Goal: Task Accomplishment & Management: Use online tool/utility

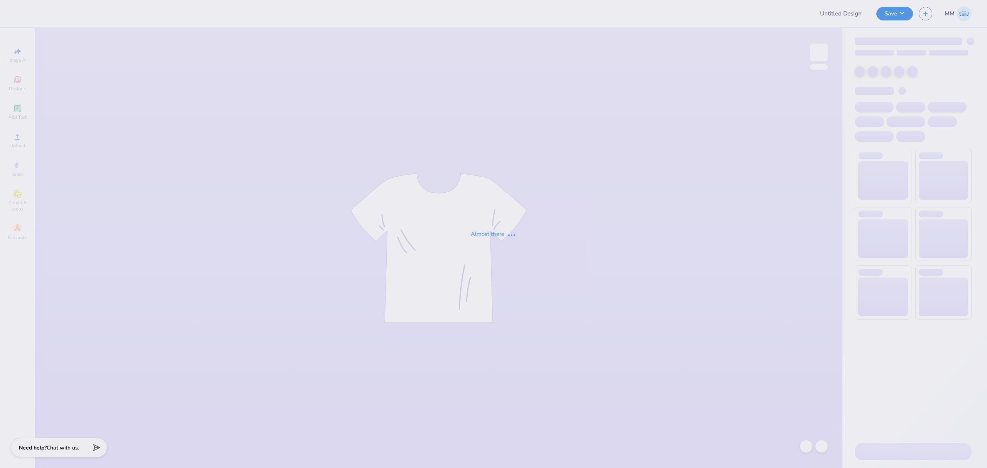
type input "Bid day possible designs!"
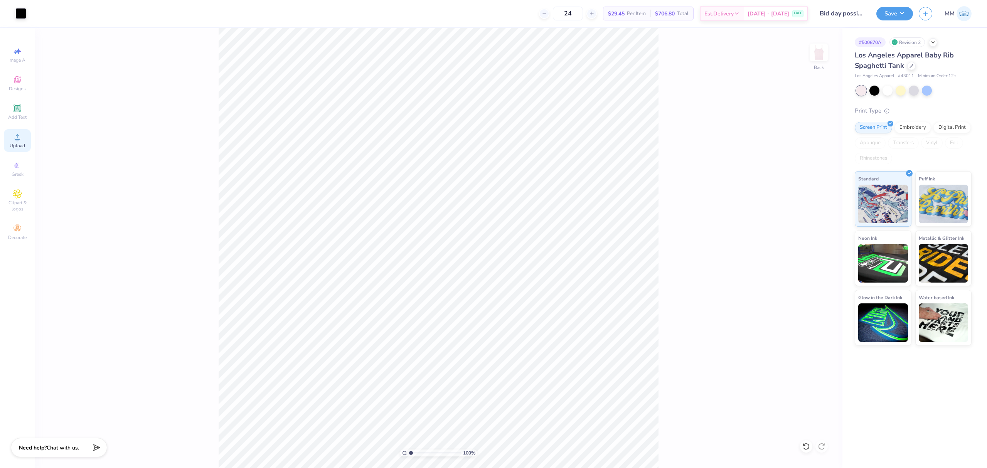
click at [16, 137] on icon at bounding box center [17, 136] width 9 height 9
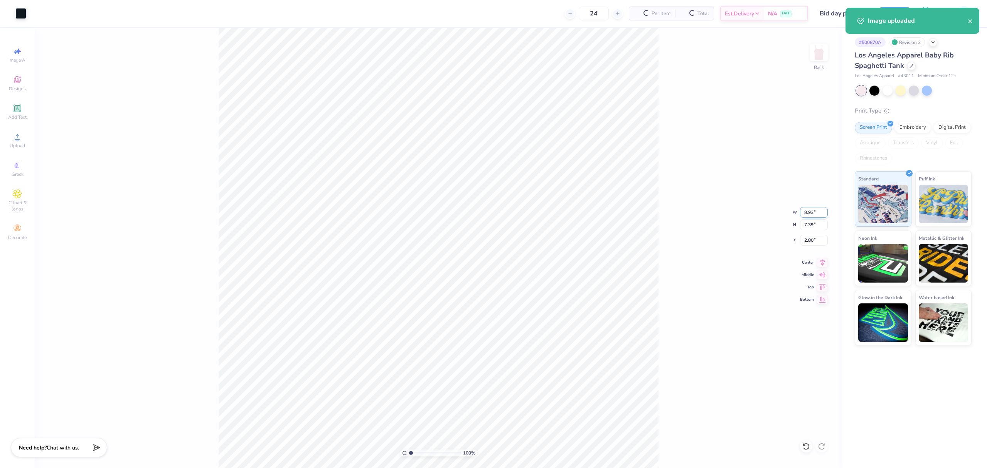
click at [812, 212] on input "8.93" at bounding box center [814, 212] width 28 height 11
type input "7.00"
type input "5.79"
type input "3.60"
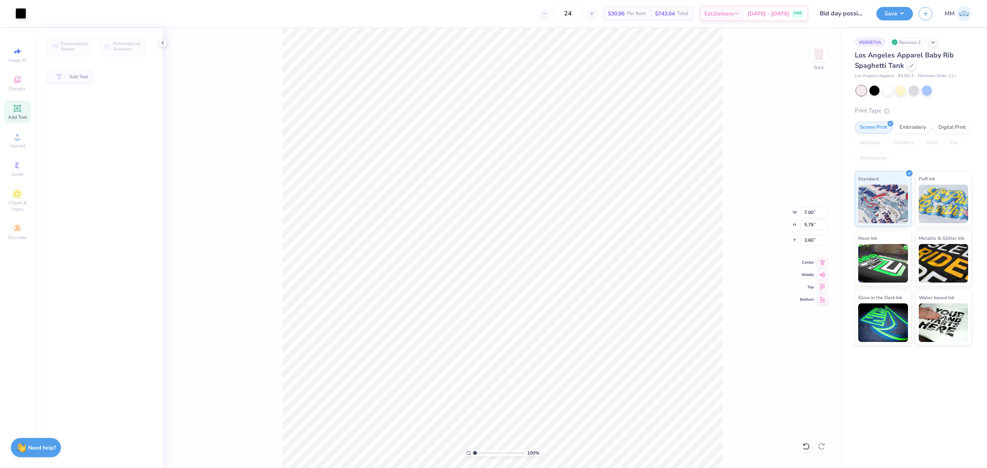
type input "5.07"
type input "0.65"
type input "2.57"
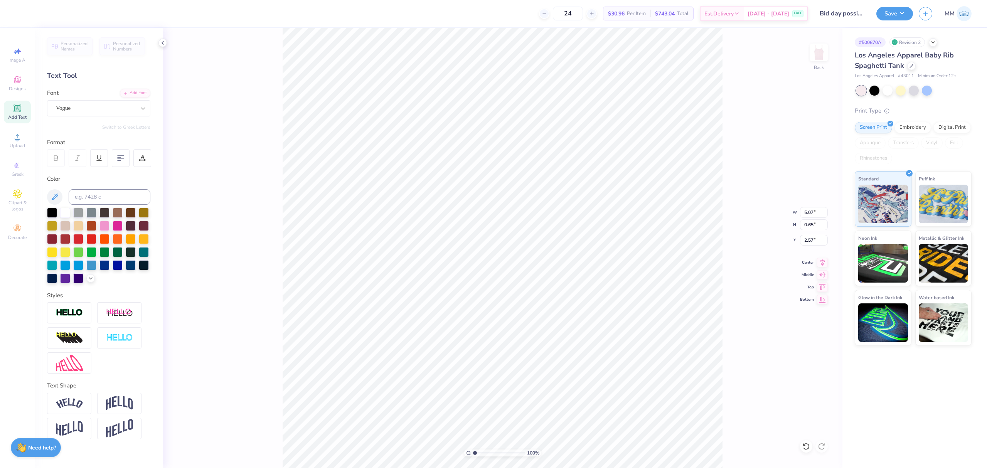
type input "7.00"
type input "5.79"
type input "3.60"
click at [813, 208] on input "7.00" at bounding box center [814, 212] width 28 height 11
type input "6.00"
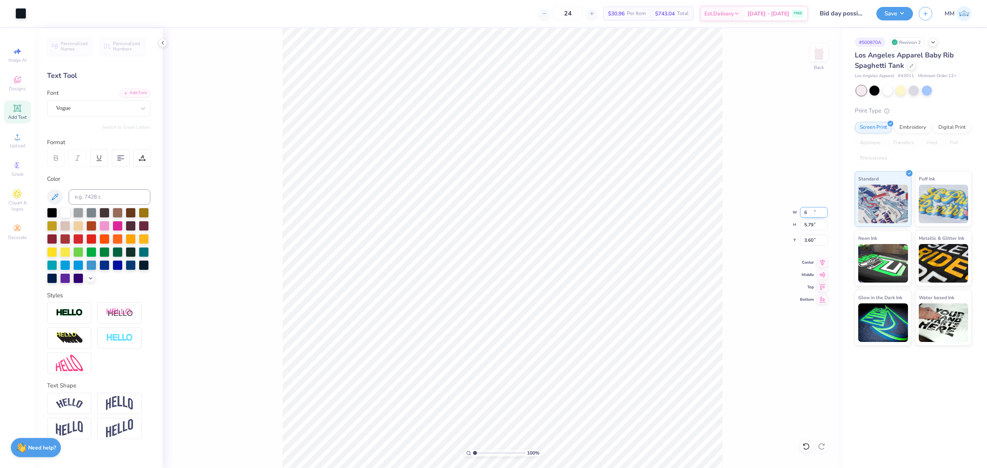
type input "4.97"
type input "4.02"
click at [815, 211] on input "6.00" at bounding box center [814, 212] width 28 height 11
type input "5.00"
type input "4.14"
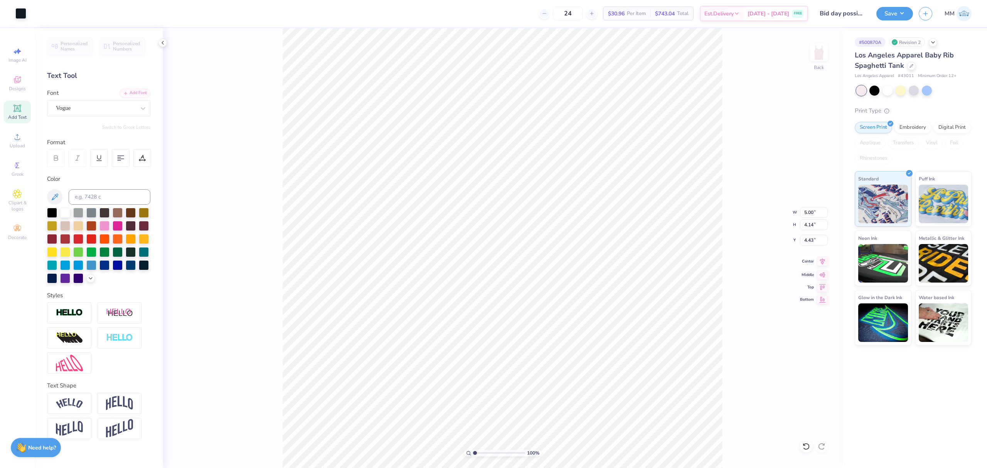
type input "3.33"
click at [823, 261] on icon at bounding box center [822, 261] width 5 height 7
type input "2.13"
click at [481, 451] on input "range" at bounding box center [499, 453] width 52 height 7
type input "1.20"
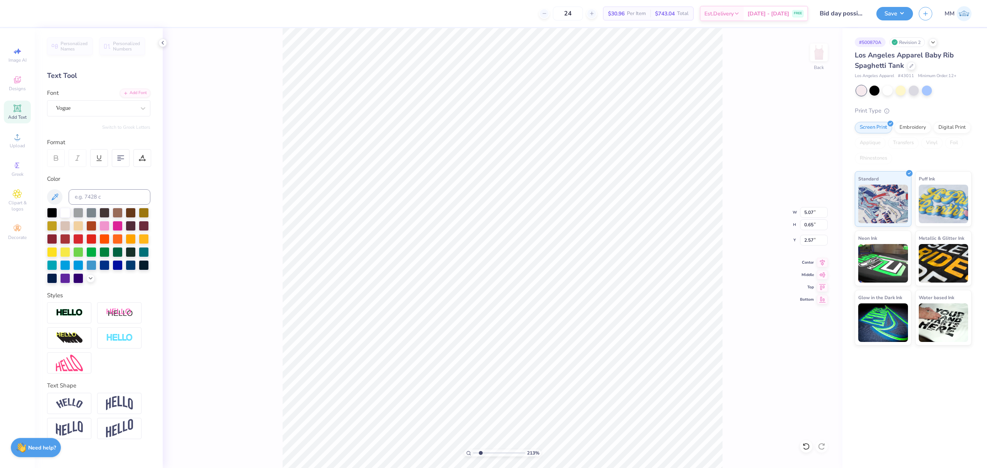
type input "0.47"
type input "2.00"
type input "5.00"
type input "4.14"
type input "3.16"
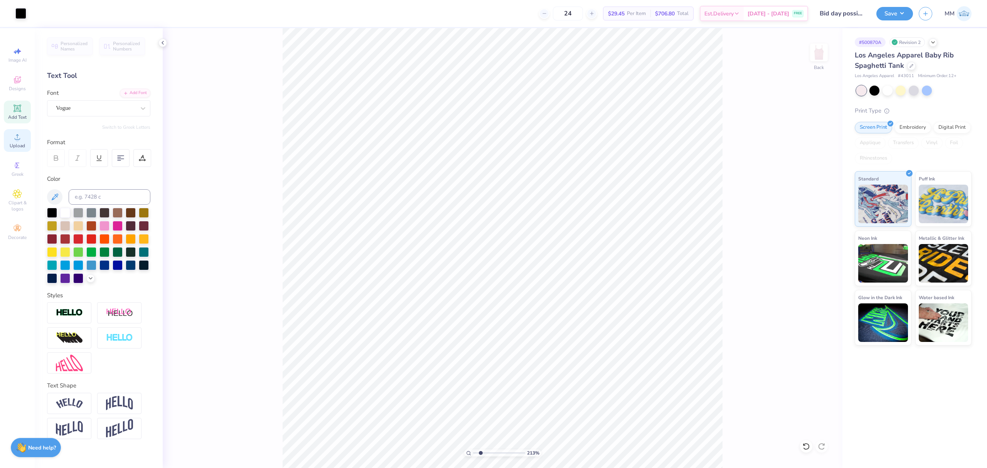
click at [14, 141] on icon at bounding box center [17, 136] width 9 height 9
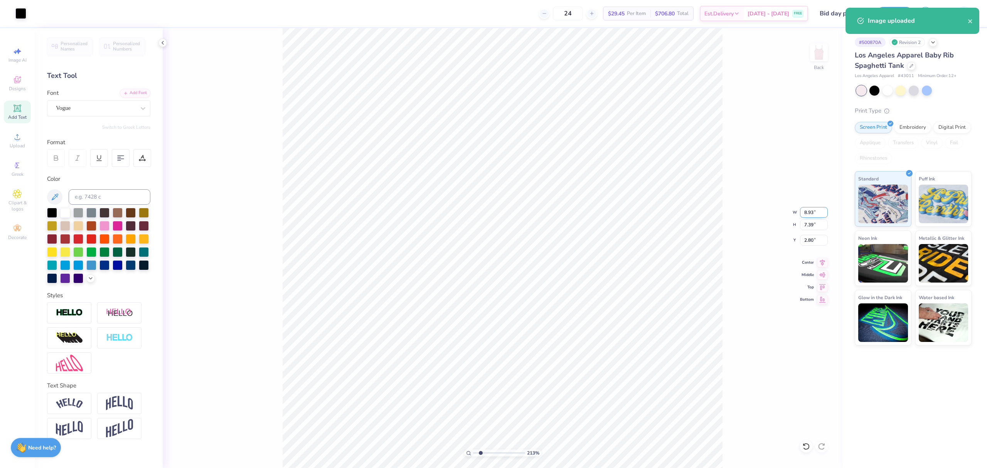
click at [806, 211] on input "8.93" at bounding box center [814, 212] width 28 height 11
type input "5.00"
type input "4.14"
type input "4.43"
type input "5.07"
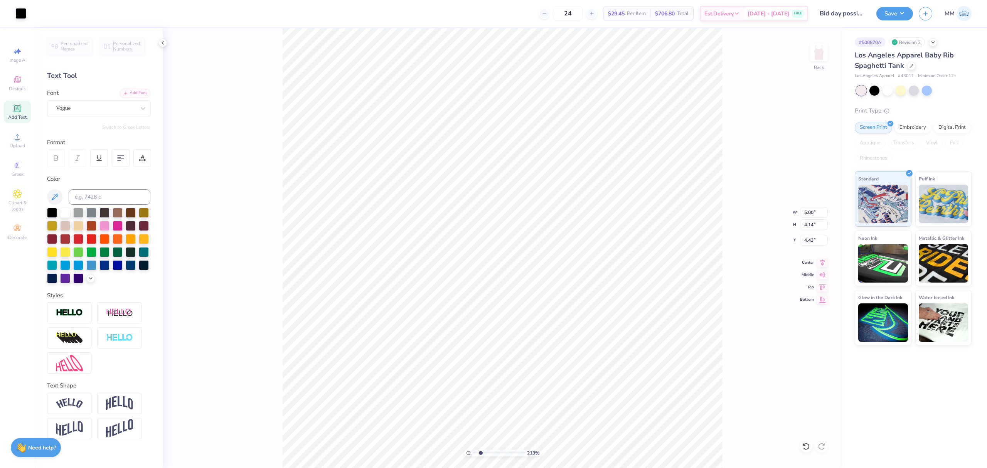
type input "0.65"
type input "2.57"
type input "1.38"
type input "3.33"
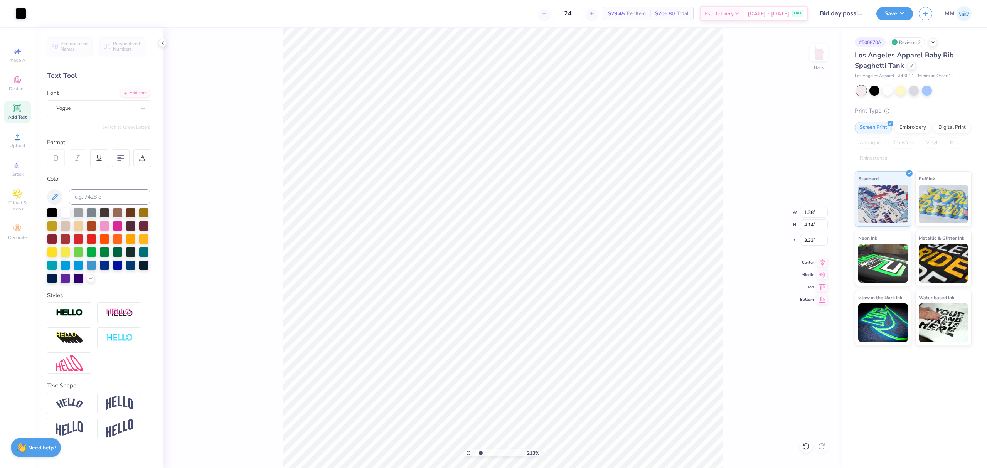
type input "5.00"
type input "4.14"
type input "3.23"
click at [531, 460] on li "Send to Back" at bounding box center [544, 456] width 61 height 15
click at [479, 453] on input "range" at bounding box center [499, 453] width 52 height 7
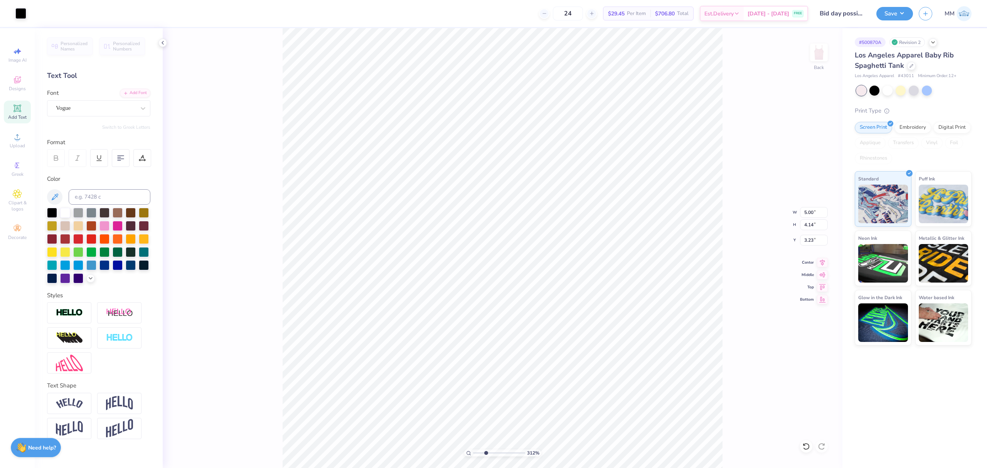
drag, startPoint x: 479, startPoint y: 457, endPoint x: 488, endPoint y: 460, distance: 9.5
type input "3.52"
click at [488, 457] on input "range" at bounding box center [499, 453] width 52 height 7
type input "1.38"
type input "0.47"
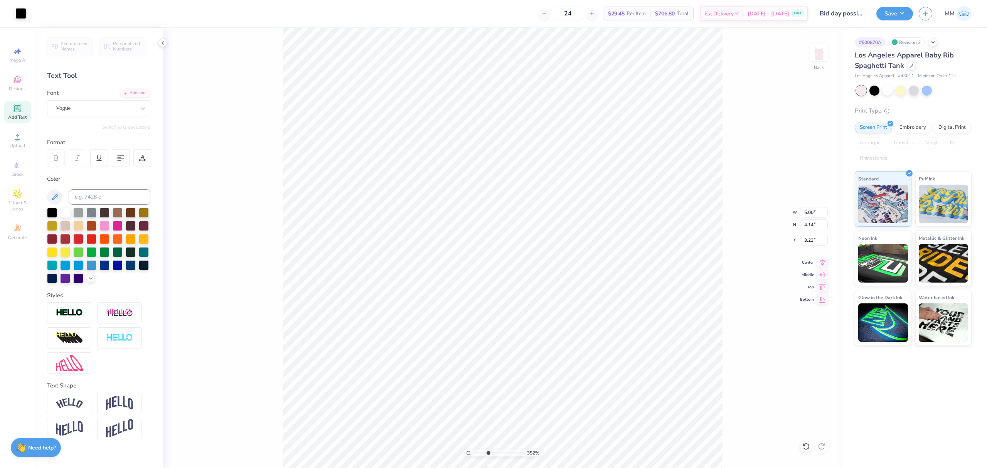
type input "3.32"
type input "1.80"
type input "0.61"
drag, startPoint x: 485, startPoint y: 452, endPoint x: 463, endPoint y: 449, distance: 21.8
type input "1"
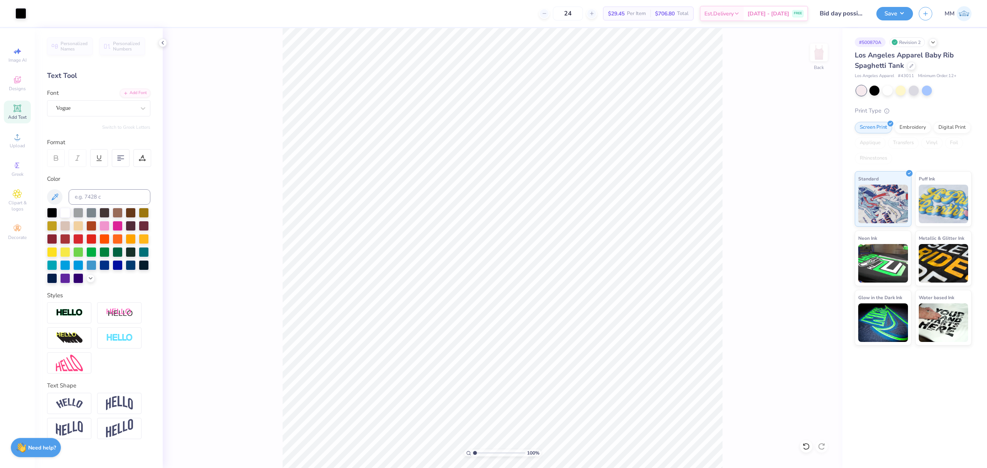
click at [473, 450] on input "range" at bounding box center [499, 453] width 52 height 7
type input "5.07"
type input "0.65"
type input "2.58"
type input "4.23"
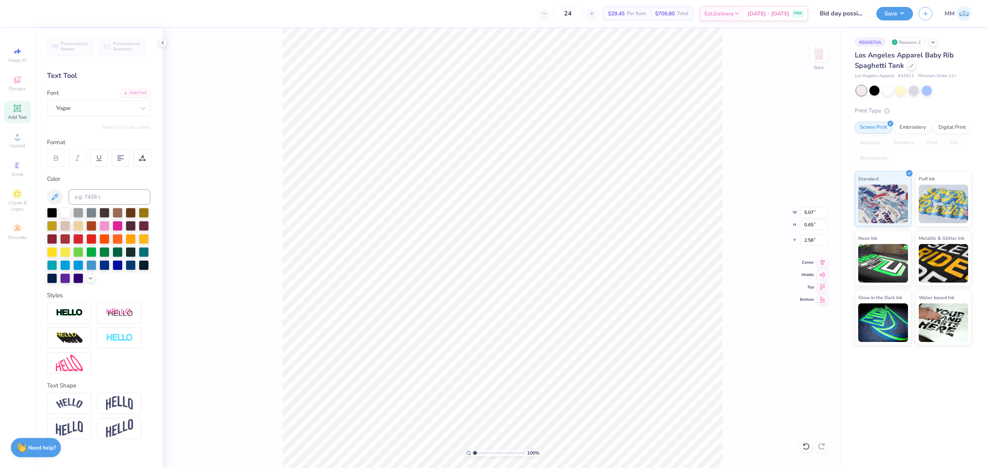
type input "0.23"
click at [810, 209] on input "4.23" at bounding box center [814, 212] width 28 height 11
type input "7.65"
type input "5.00"
type input "0.27"
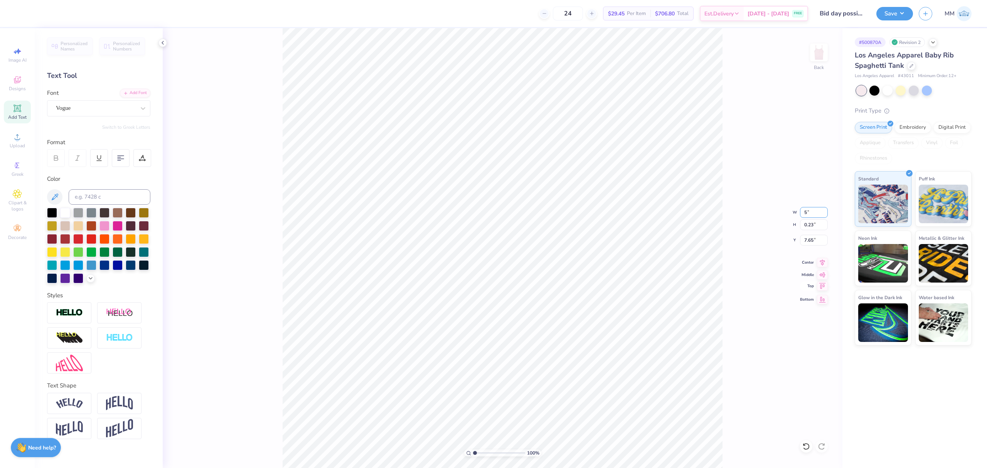
type input "7.63"
click at [820, 263] on icon at bounding box center [822, 261] width 11 height 9
type input "1.73"
click at [479, 454] on input "range" at bounding box center [499, 453] width 52 height 7
click at [812, 207] on input "5.07" at bounding box center [814, 212] width 28 height 11
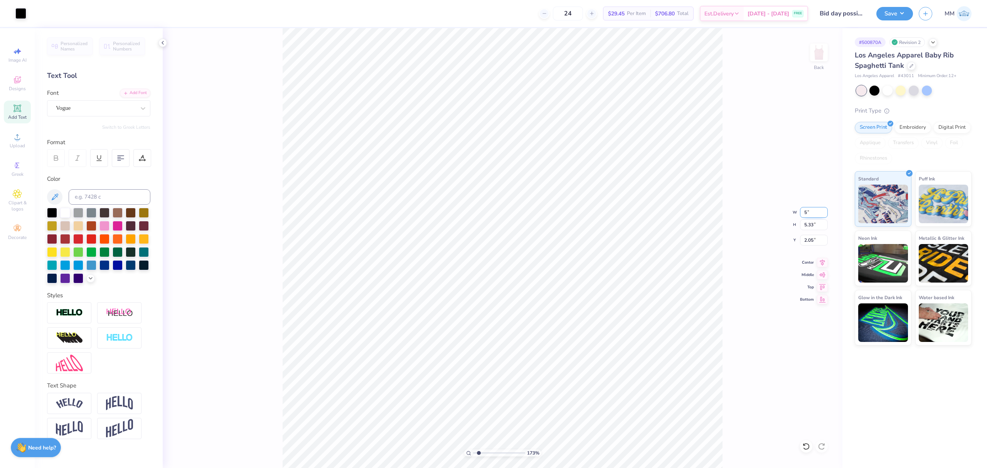
type input "5.00"
type input "5.26"
type input "2.08"
click at [822, 262] on icon at bounding box center [822, 261] width 11 height 9
type input "7.40"
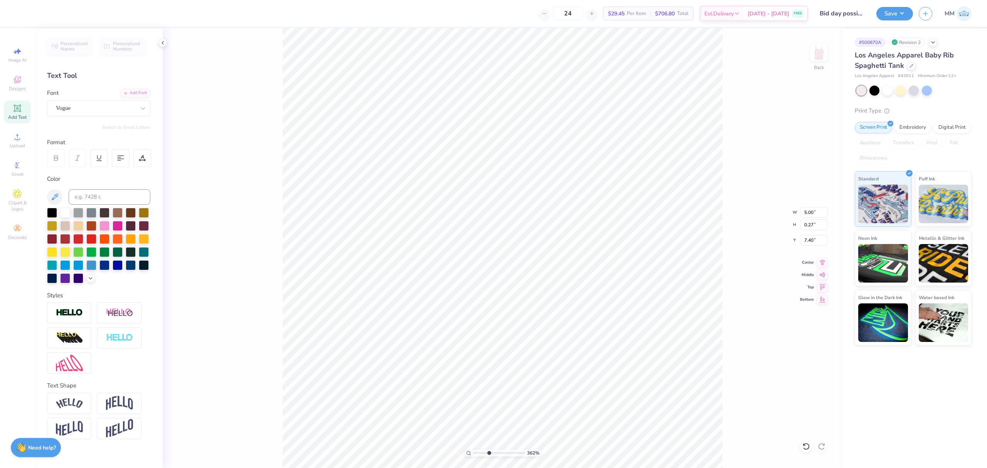
drag, startPoint x: 480, startPoint y: 454, endPoint x: 489, endPoint y: 458, distance: 10.5
click at [489, 457] on input "range" at bounding box center [499, 453] width 52 height 7
drag, startPoint x: 488, startPoint y: 453, endPoint x: 450, endPoint y: 452, distance: 38.6
type input "1"
click at [473, 452] on input "range" at bounding box center [499, 453] width 52 height 7
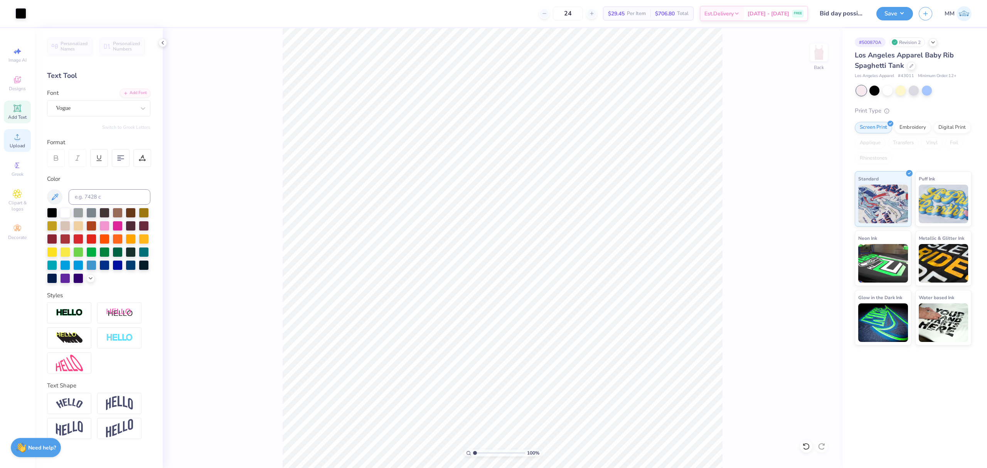
click at [16, 139] on icon at bounding box center [17, 136] width 5 height 5
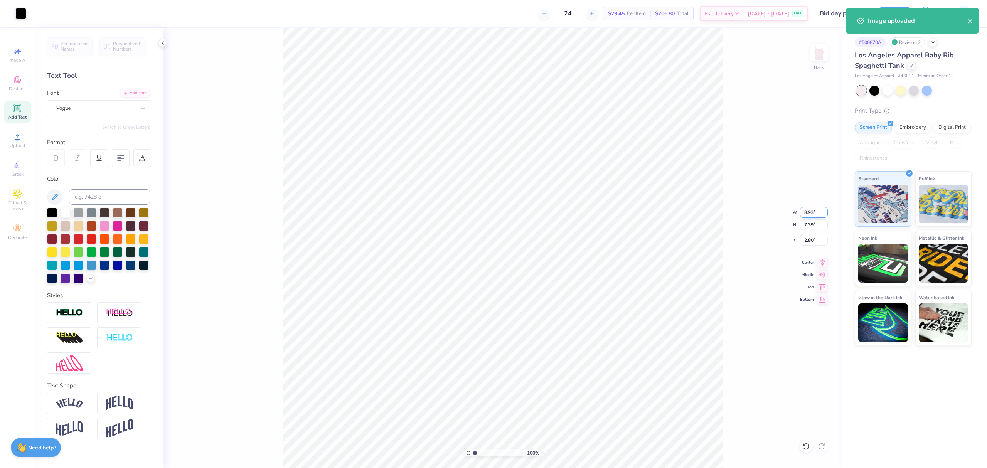
click at [810, 215] on input "8.93" at bounding box center [814, 212] width 28 height 11
type input "4.93"
type input "4.08"
type input "3.32"
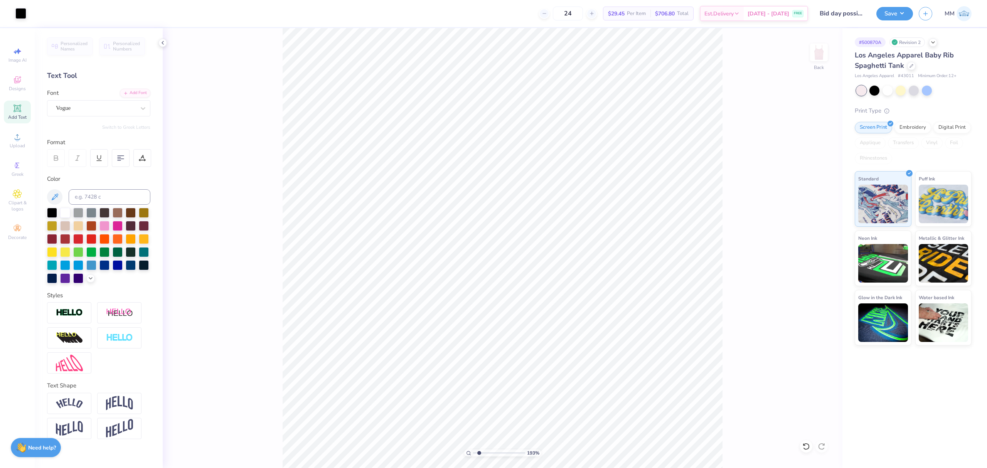
type input "1"
drag, startPoint x: 474, startPoint y: 454, endPoint x: 444, endPoint y: 447, distance: 31.1
click at [473, 450] on input "range" at bounding box center [499, 453] width 52 height 7
click at [817, 211] on input "5.00" at bounding box center [814, 212] width 28 height 11
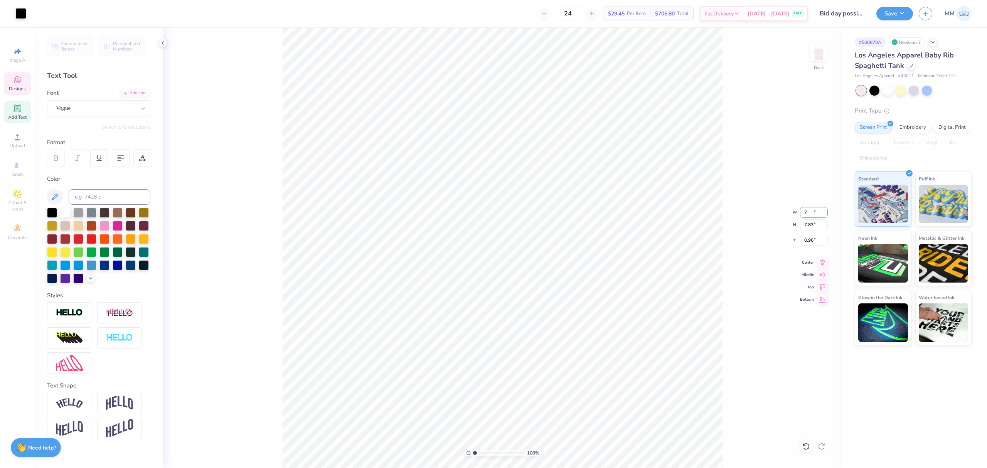
type input "7.00"
type input "7.83"
click at [815, 238] on input "0.96" at bounding box center [814, 240] width 28 height 11
type input "2.00"
click at [895, 13] on button "Save" at bounding box center [895, 12] width 37 height 13
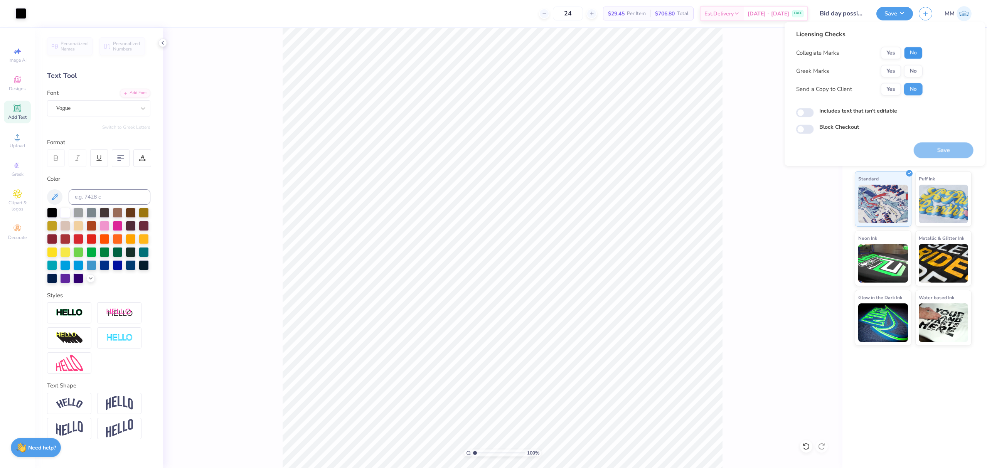
click at [906, 50] on button "No" at bounding box center [913, 53] width 19 height 12
click at [889, 68] on button "Yes" at bounding box center [891, 71] width 20 height 12
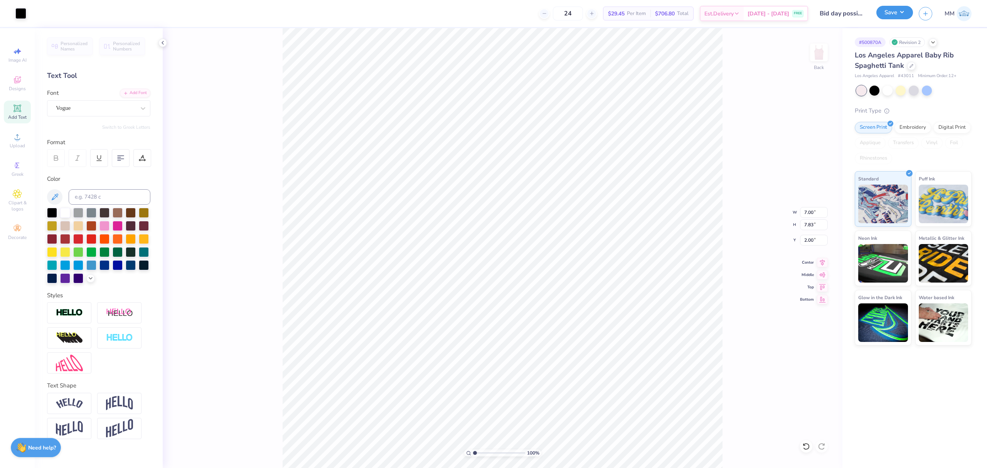
click at [893, 11] on button "Save" at bounding box center [895, 12] width 37 height 13
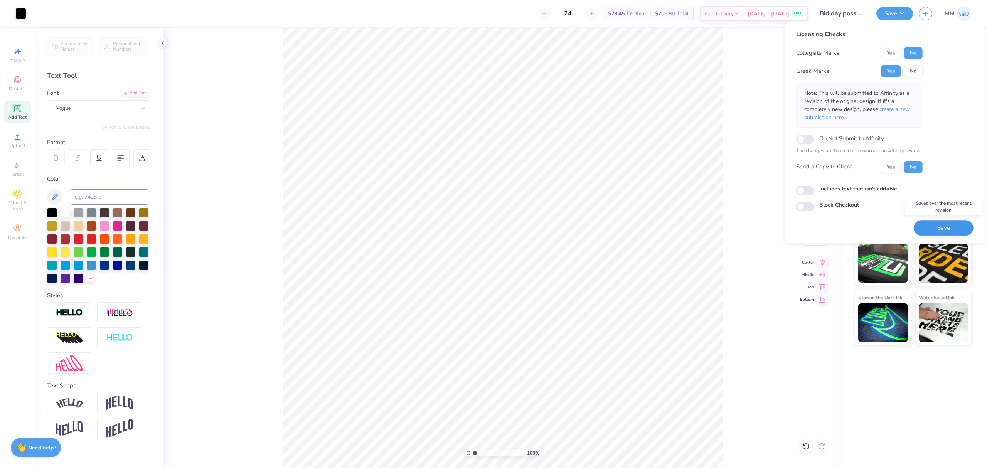
click at [935, 227] on button "Save" at bounding box center [944, 228] width 60 height 16
